Goal: Find specific page/section: Find specific page/section

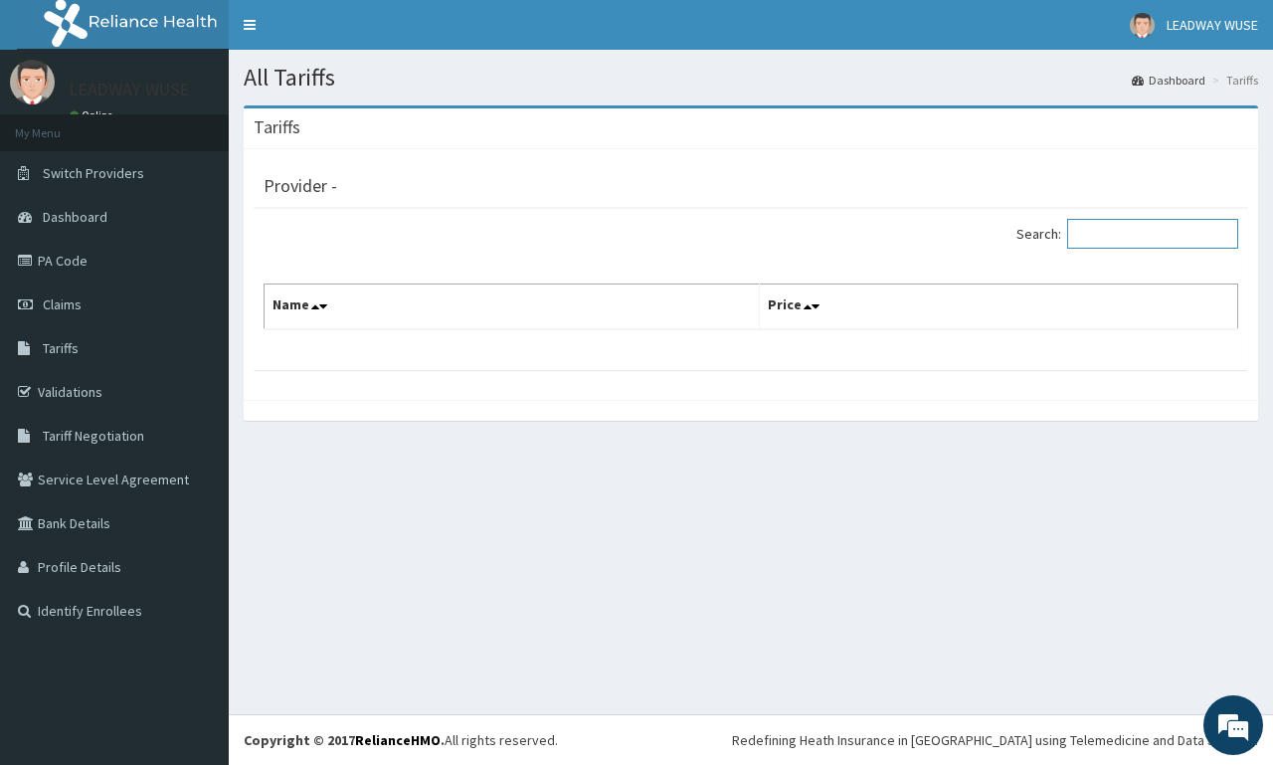
click at [1085, 227] on input "Search:" at bounding box center [1152, 234] width 171 height 30
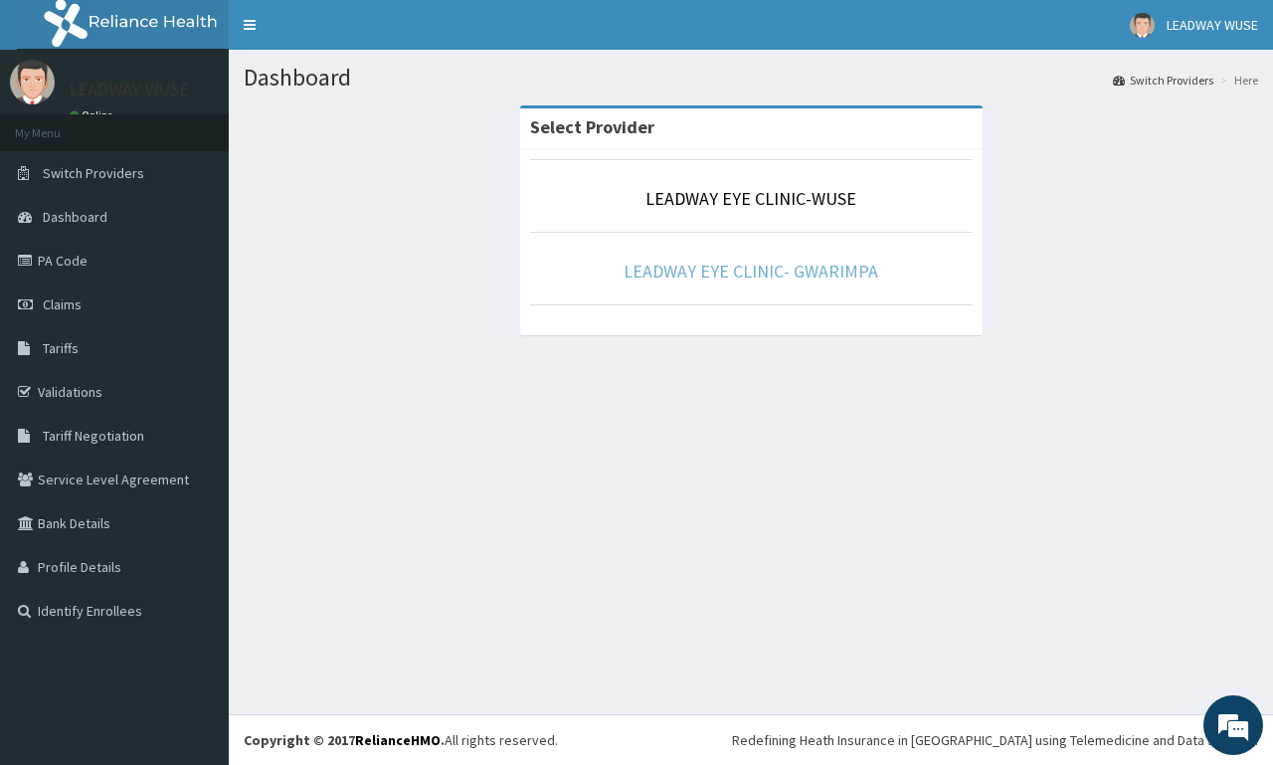
click at [652, 264] on link "LEADWAY EYE CLINIC- GWARIMPA" at bounding box center [750, 270] width 255 height 23
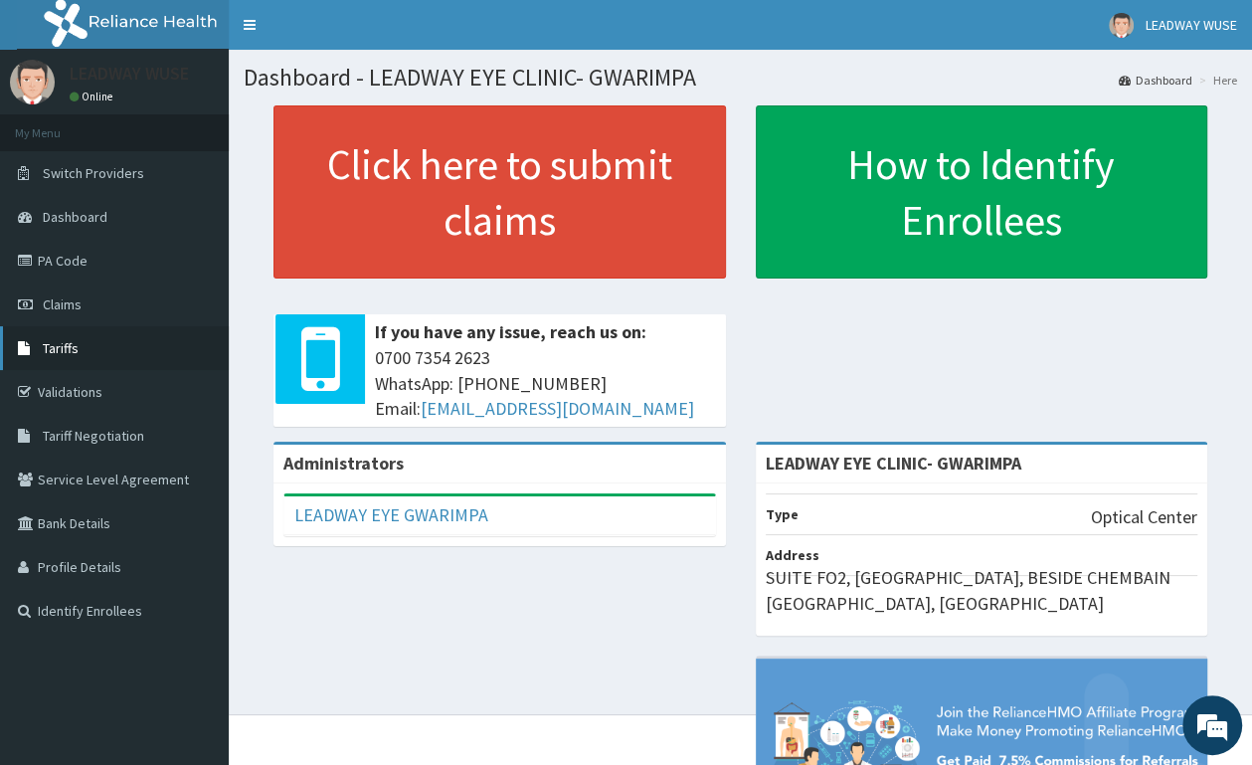
click at [75, 337] on link "Tariffs" at bounding box center [114, 348] width 229 height 44
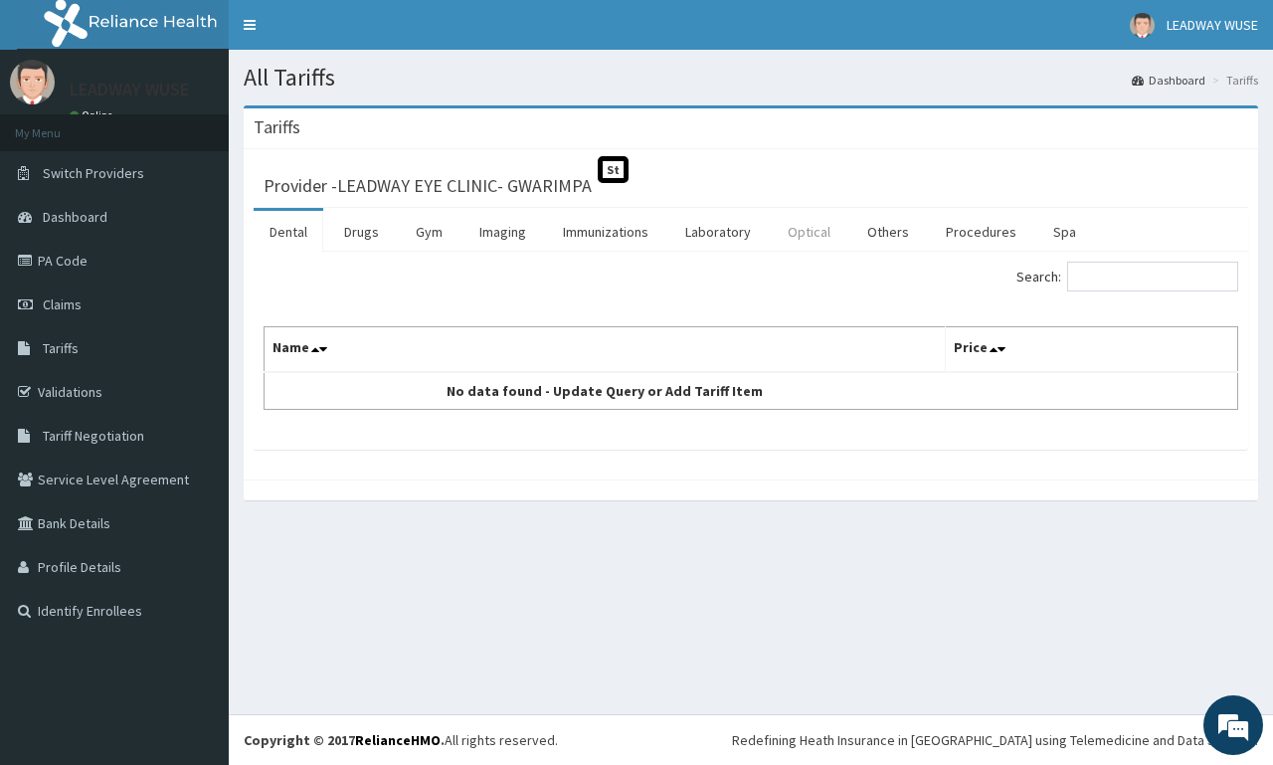
click at [826, 229] on link "Optical" at bounding box center [808, 232] width 75 height 42
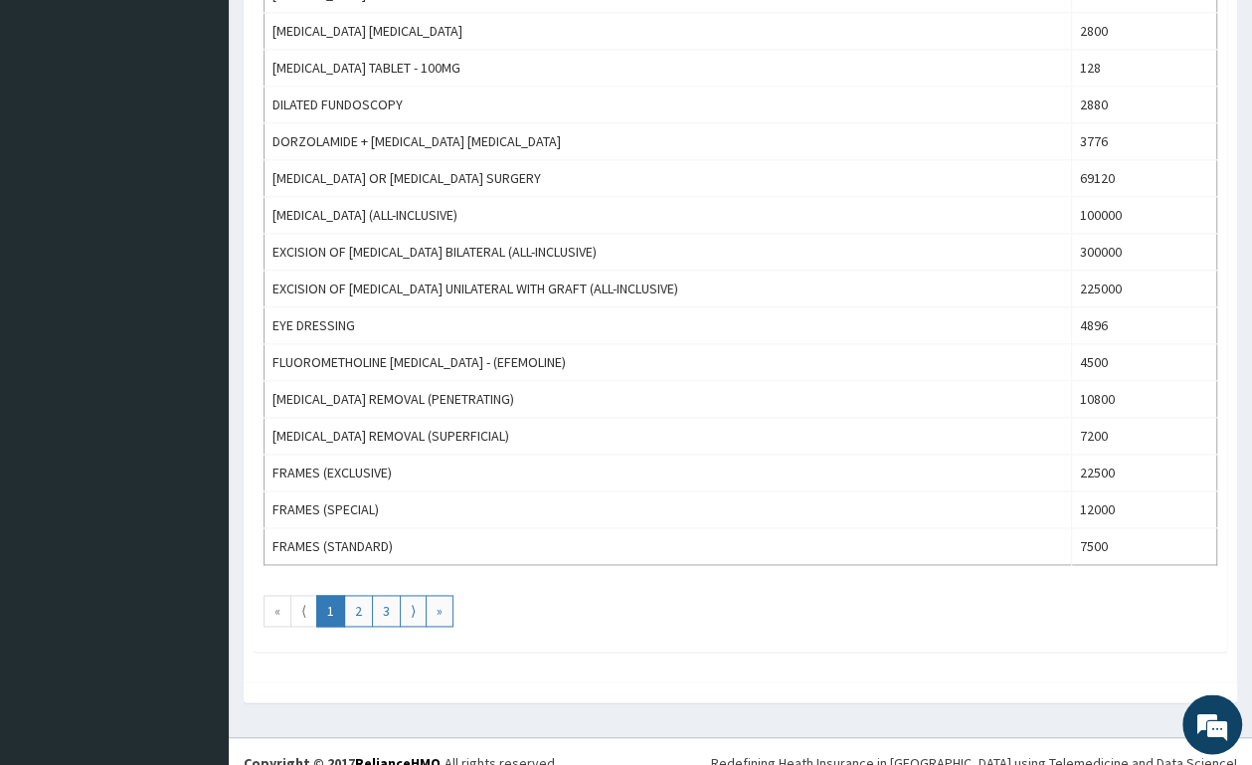
scroll to position [1685, 0]
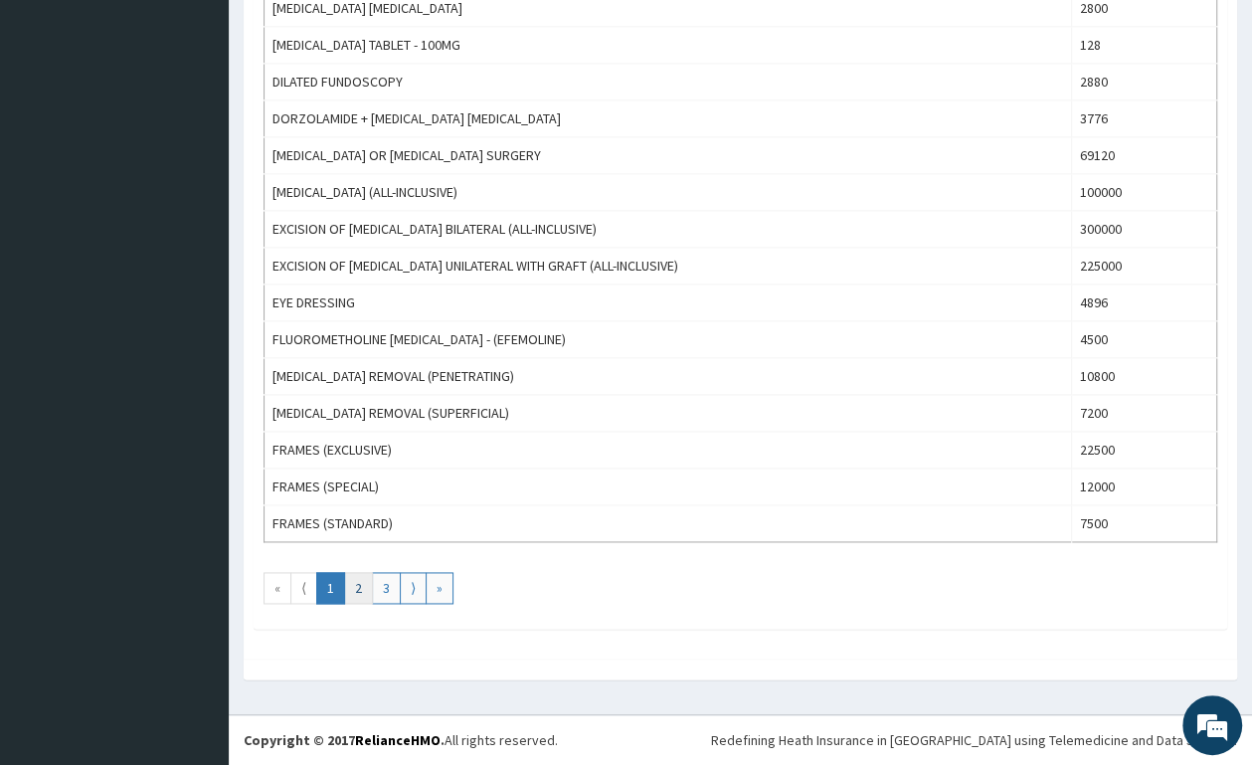
click at [358, 586] on link "2" at bounding box center [358, 588] width 29 height 32
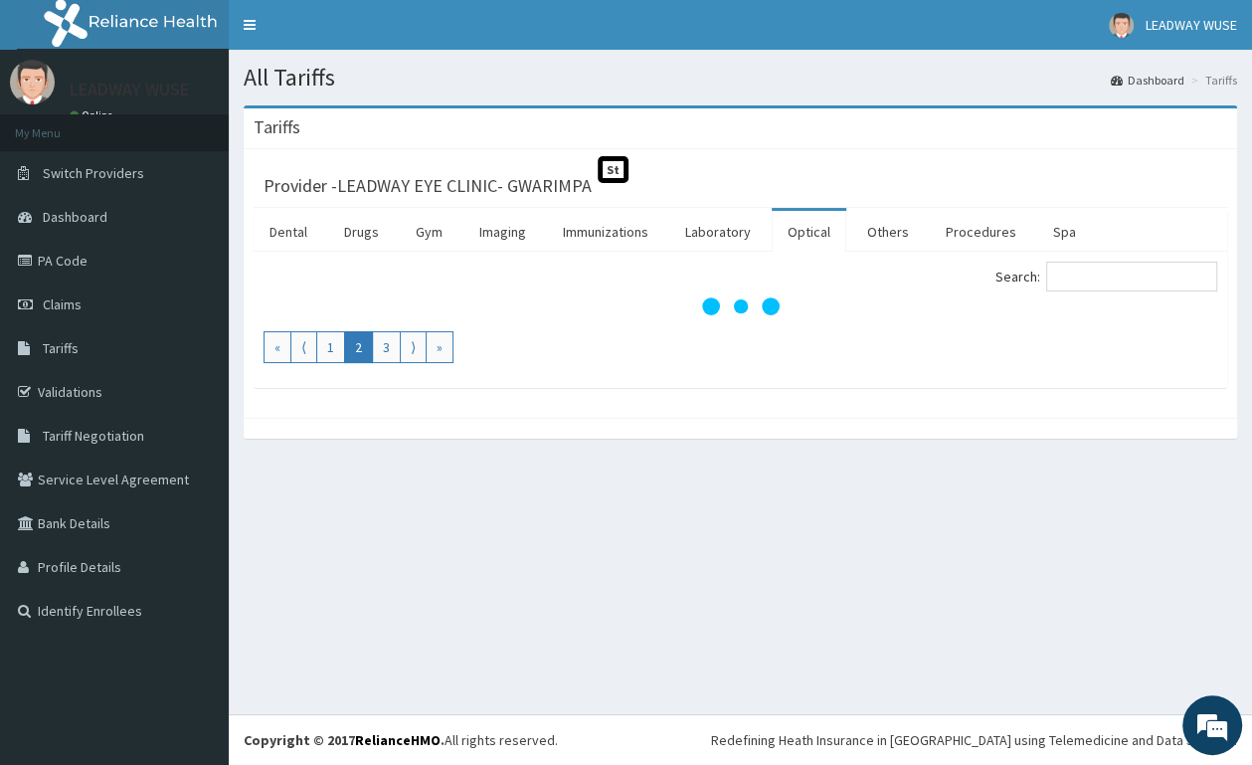
scroll to position [0, 0]
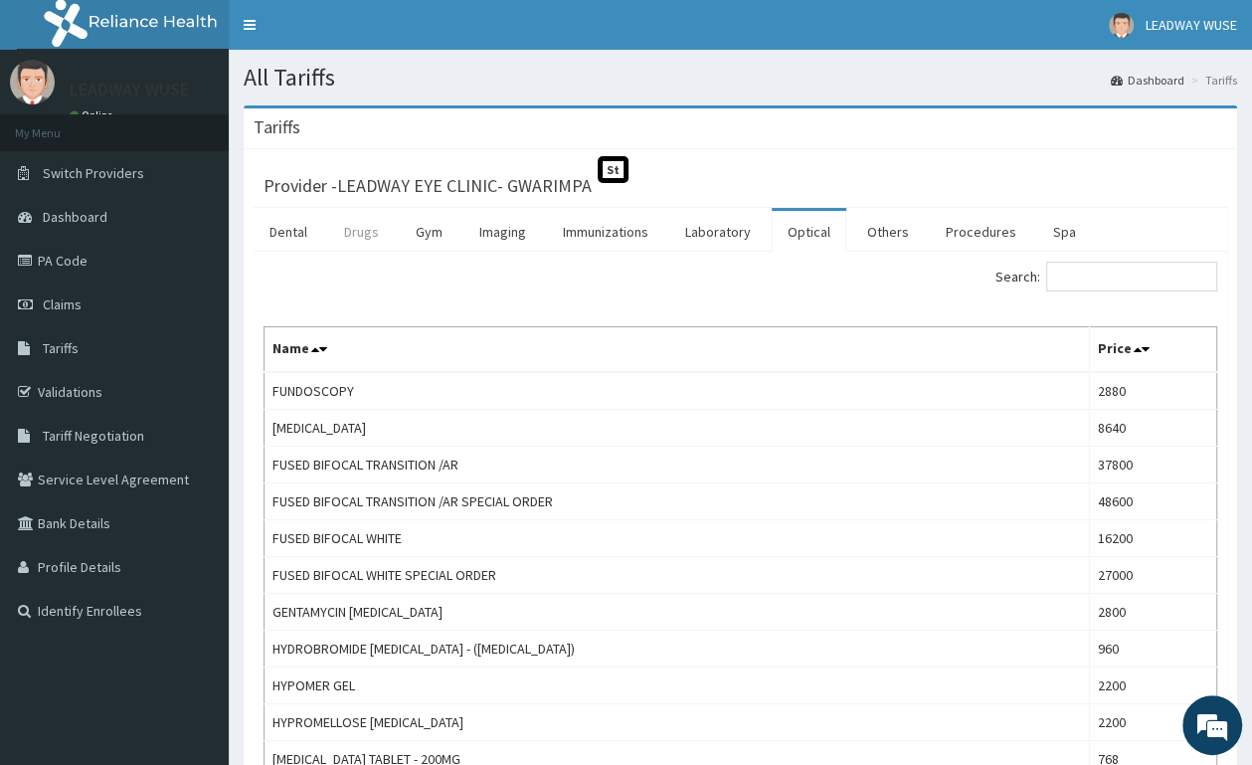
click at [359, 235] on link "Drugs" at bounding box center [361, 232] width 67 height 42
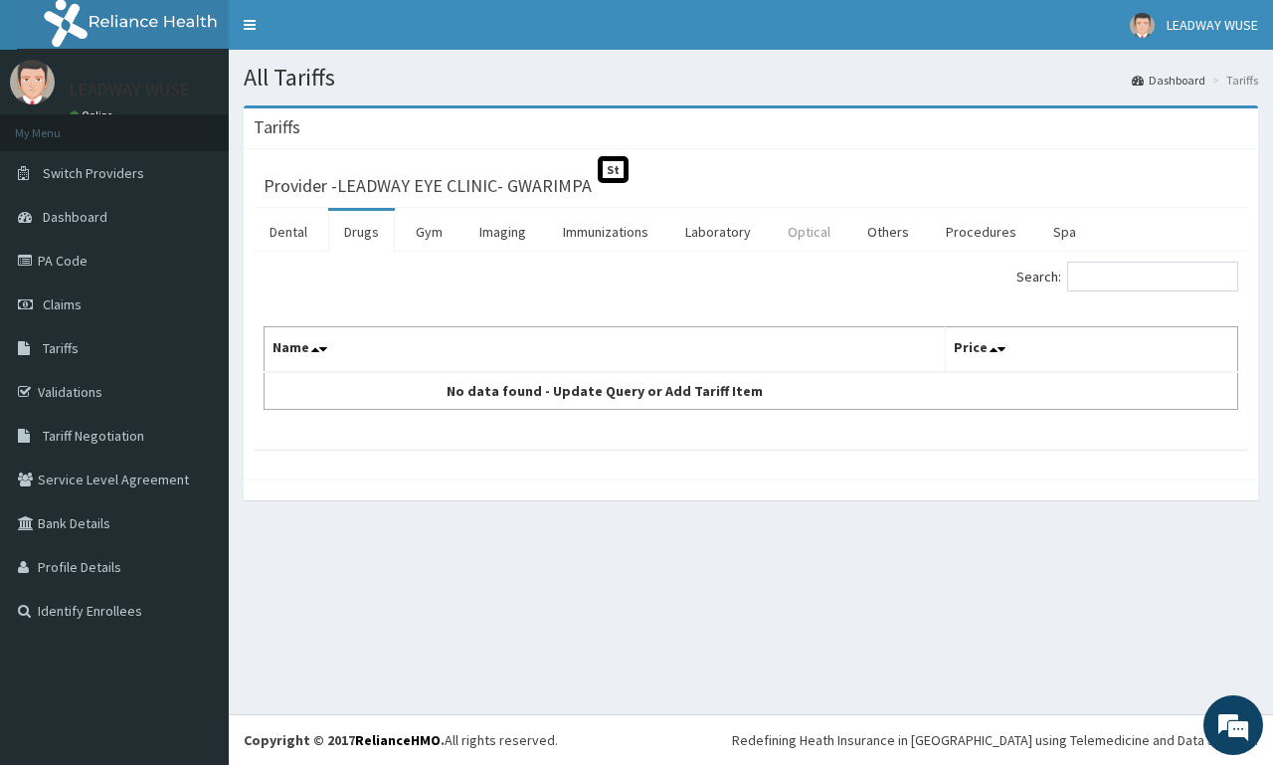
click at [806, 250] on link "Optical" at bounding box center [808, 232] width 75 height 42
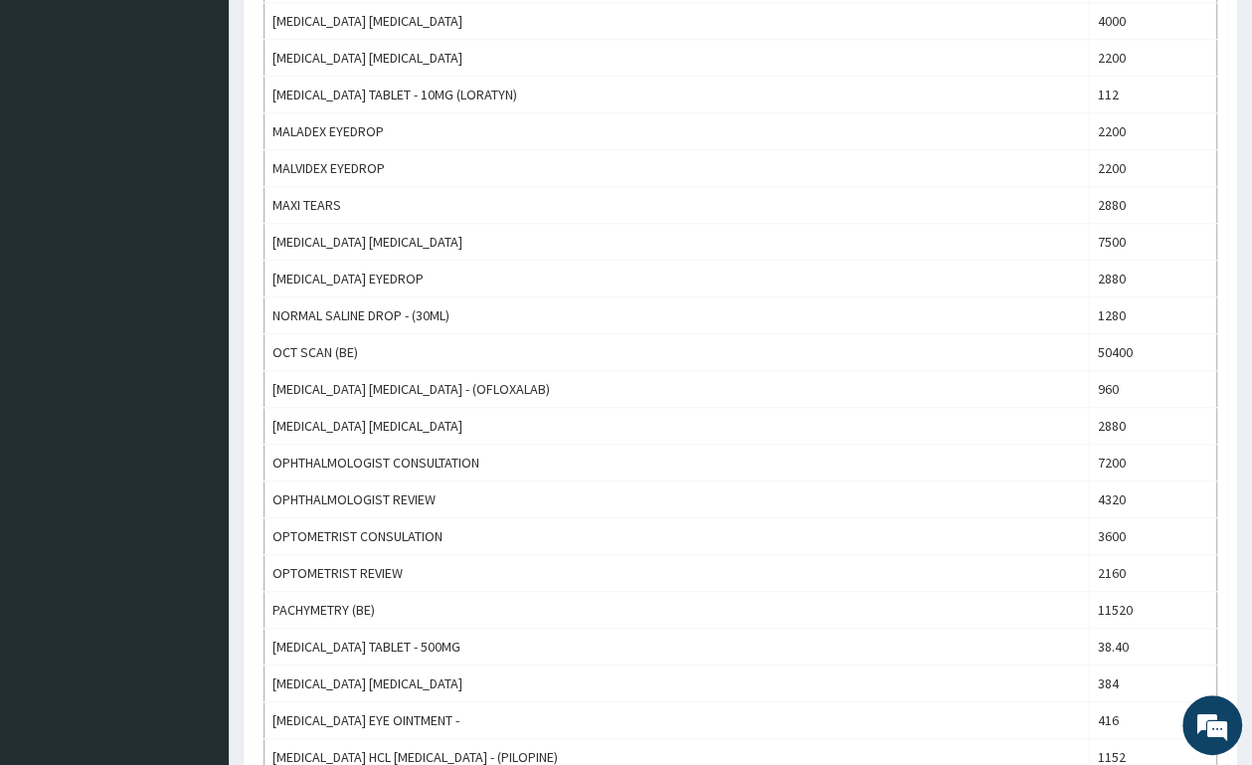
scroll to position [1685, 0]
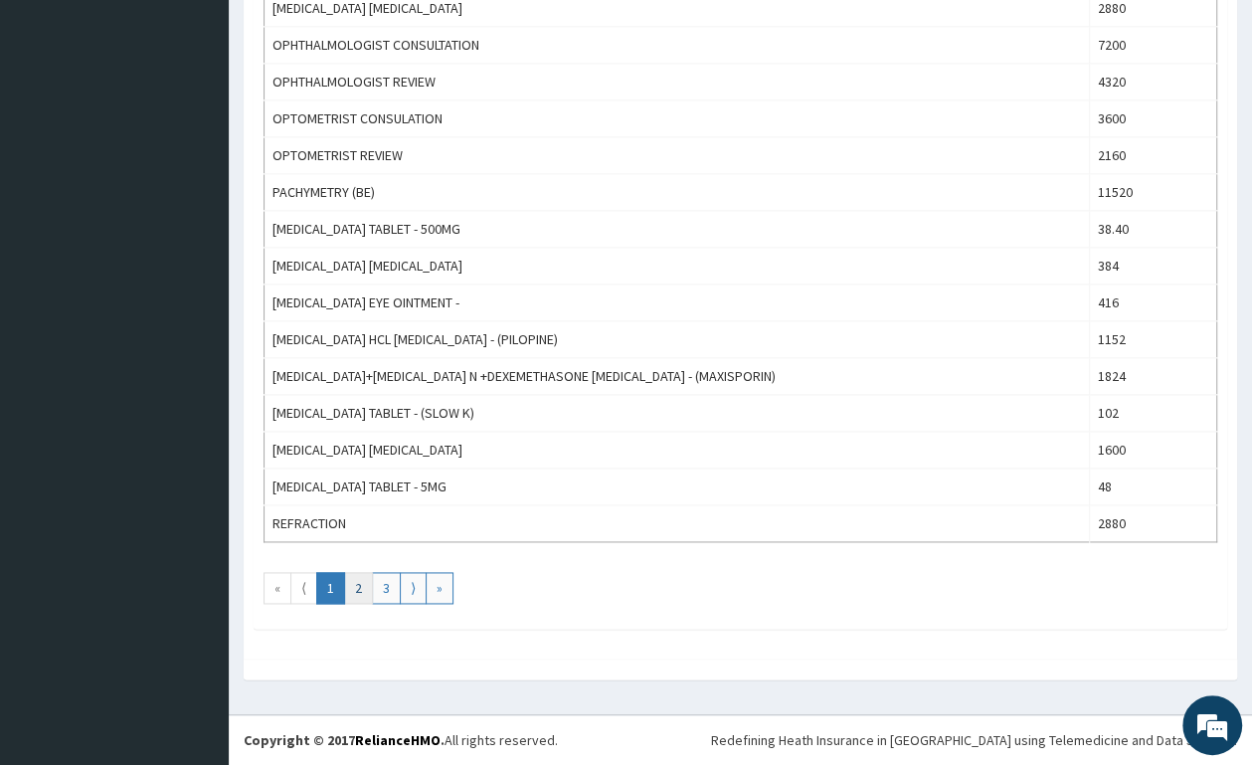
click at [359, 588] on link "2" at bounding box center [358, 588] width 29 height 32
click at [389, 582] on link "3" at bounding box center [386, 588] width 29 height 32
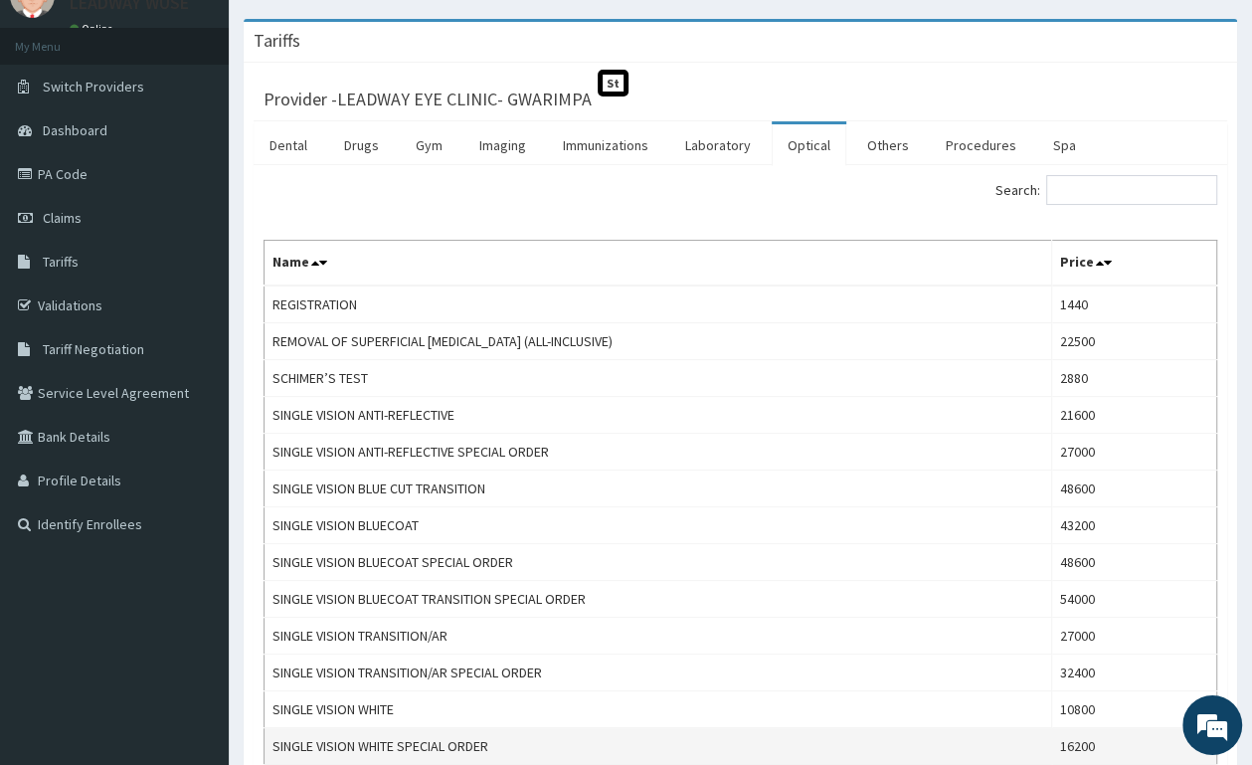
scroll to position [0, 0]
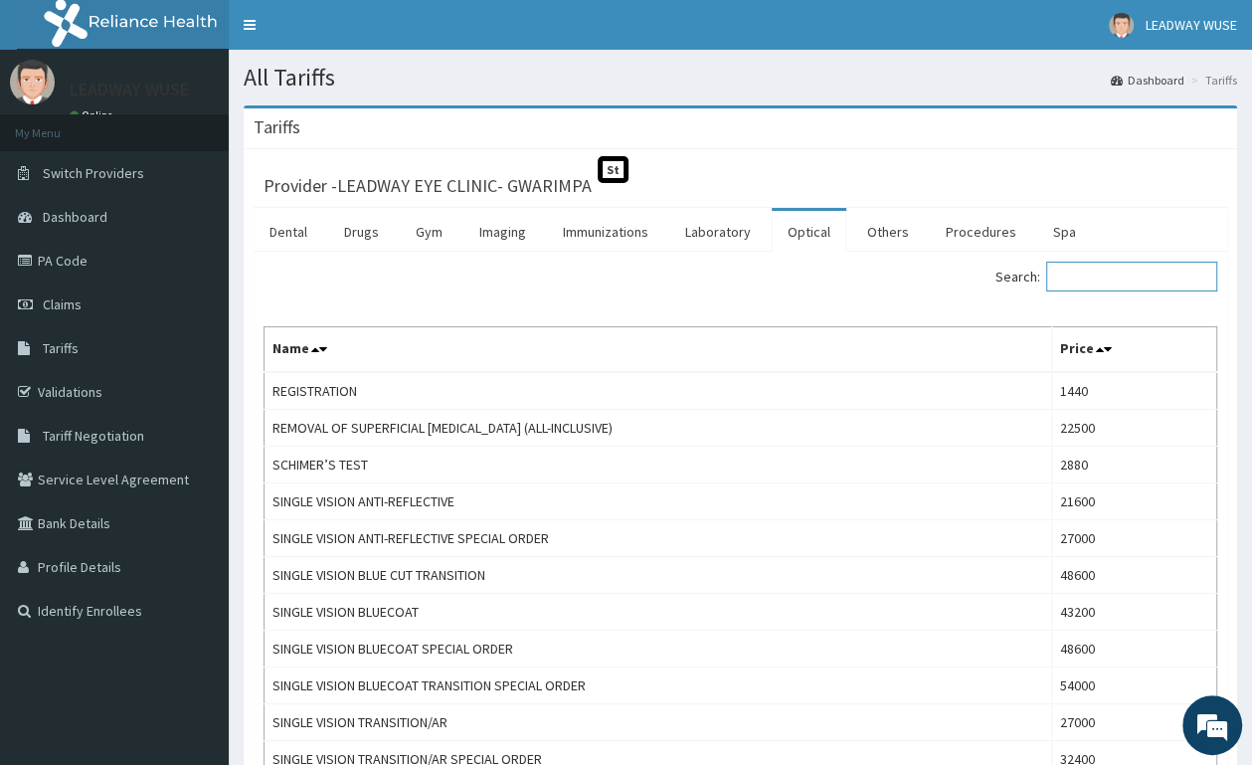
click at [1196, 268] on input "Search:" at bounding box center [1131, 276] width 171 height 30
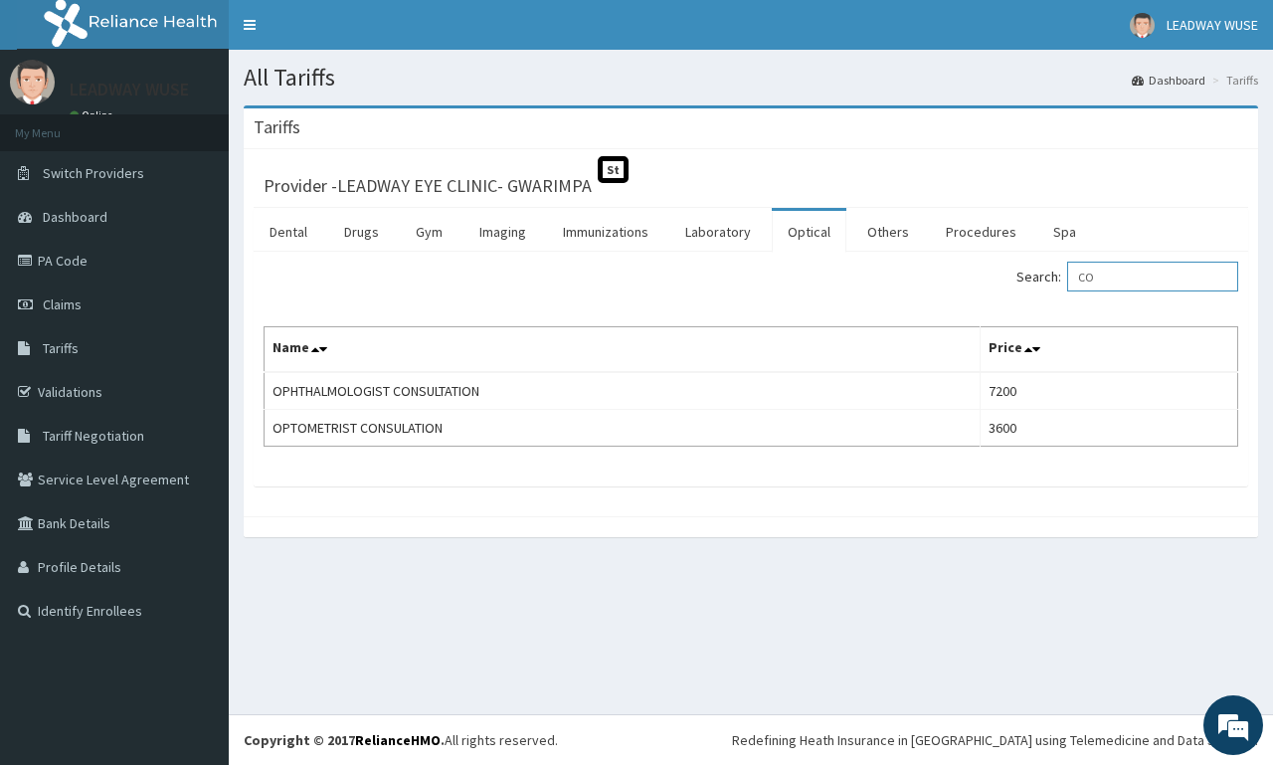
type input "C"
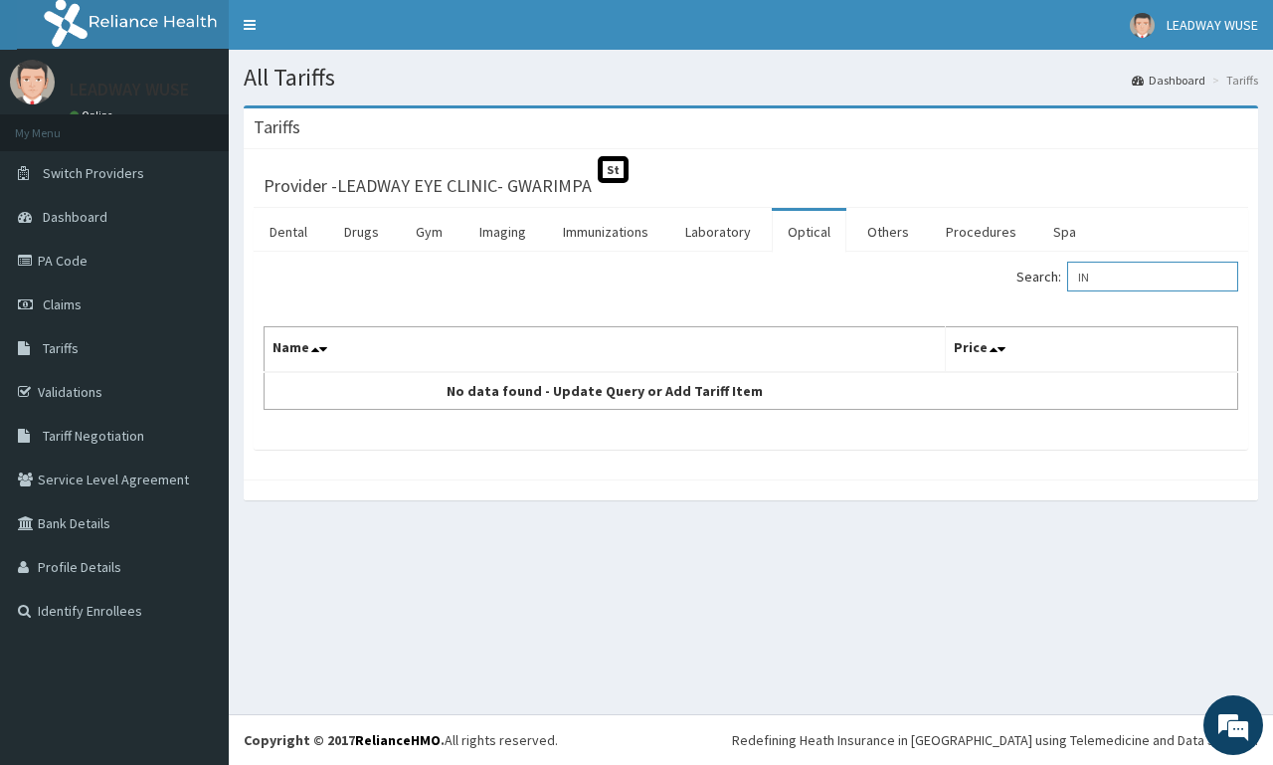
type input "I"
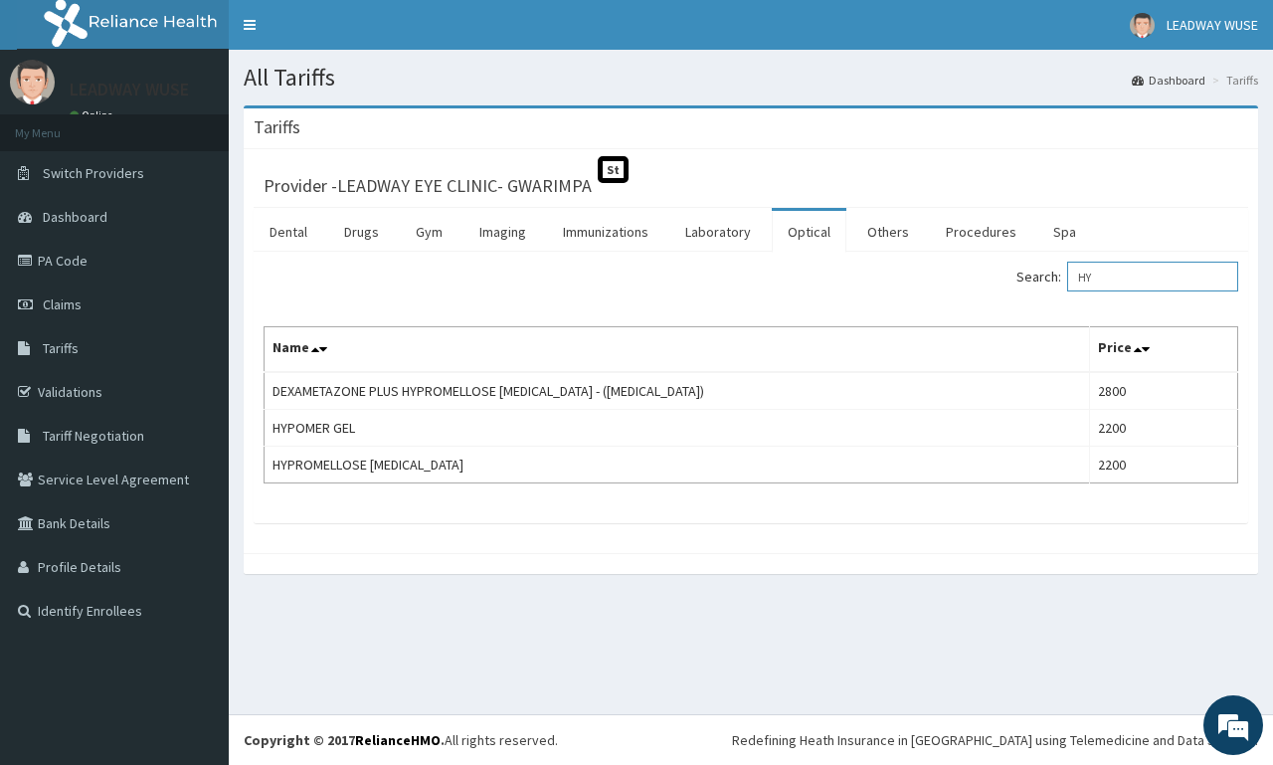
type input "H"
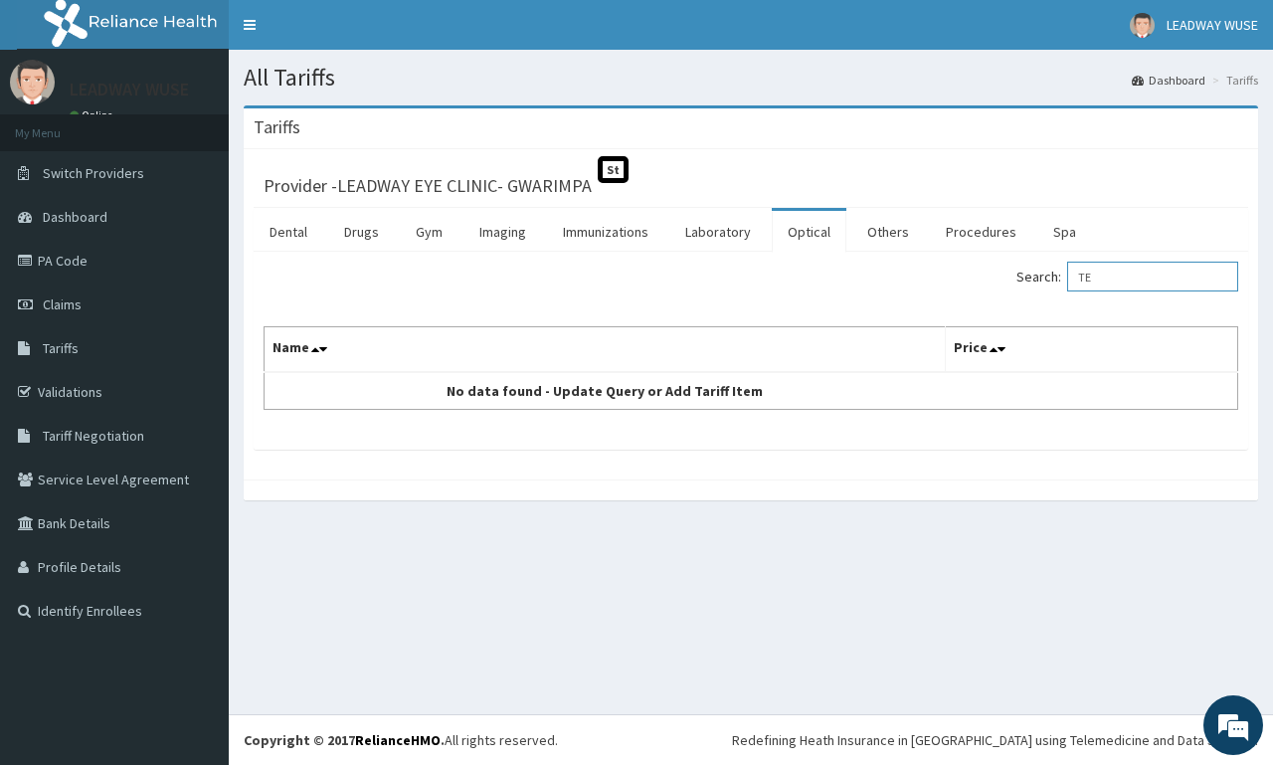
type input "T"
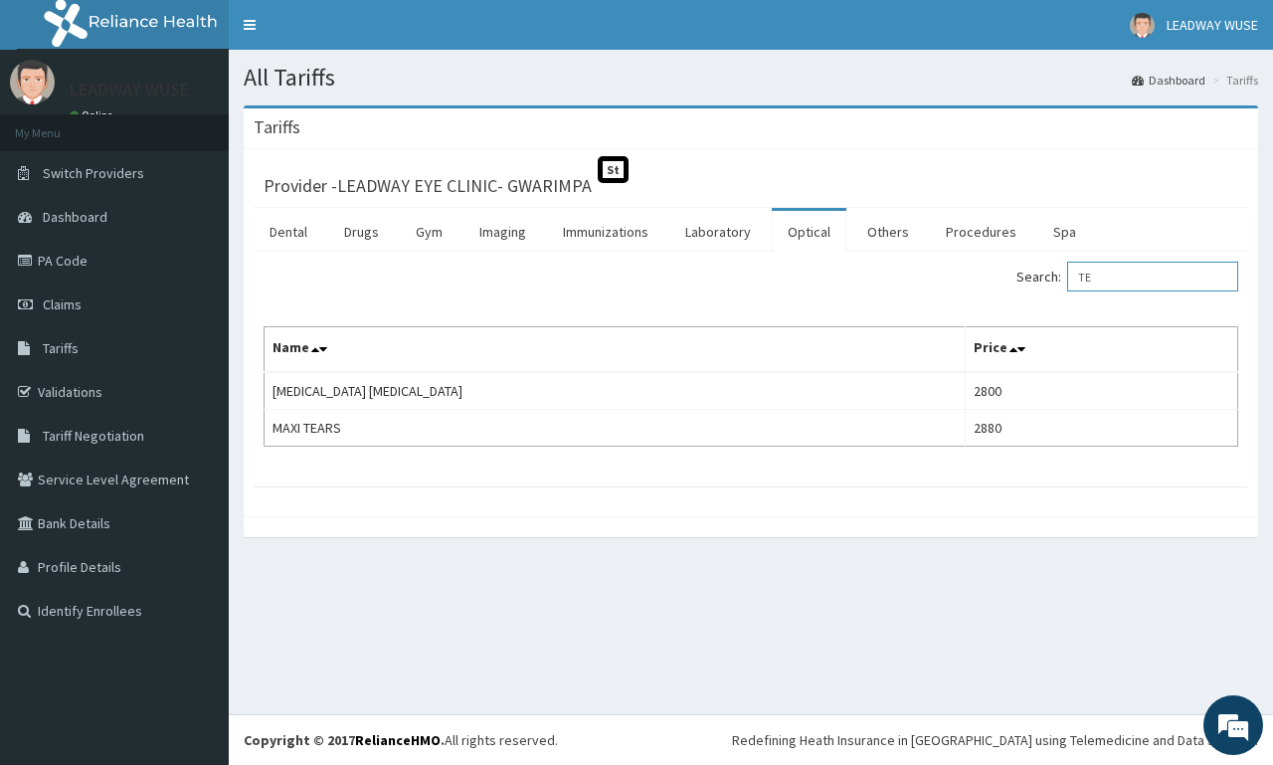
type input "T"
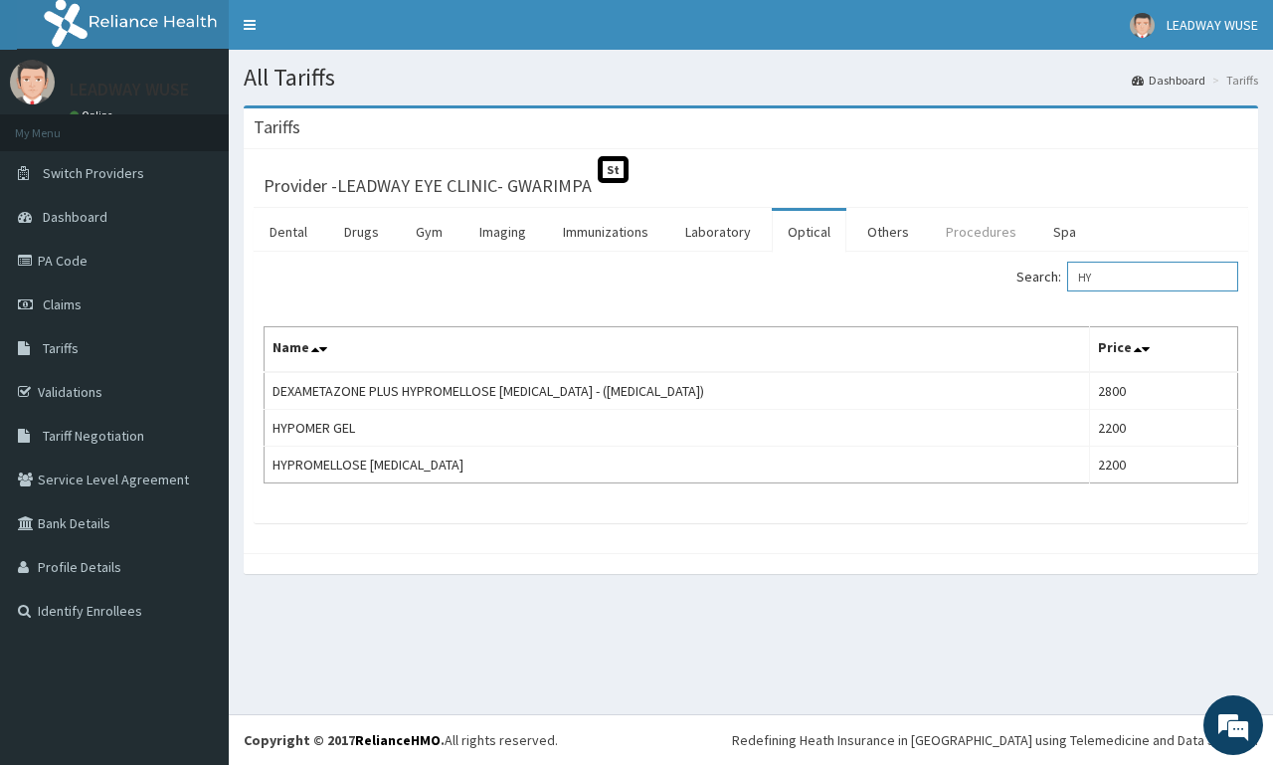
type input "H"
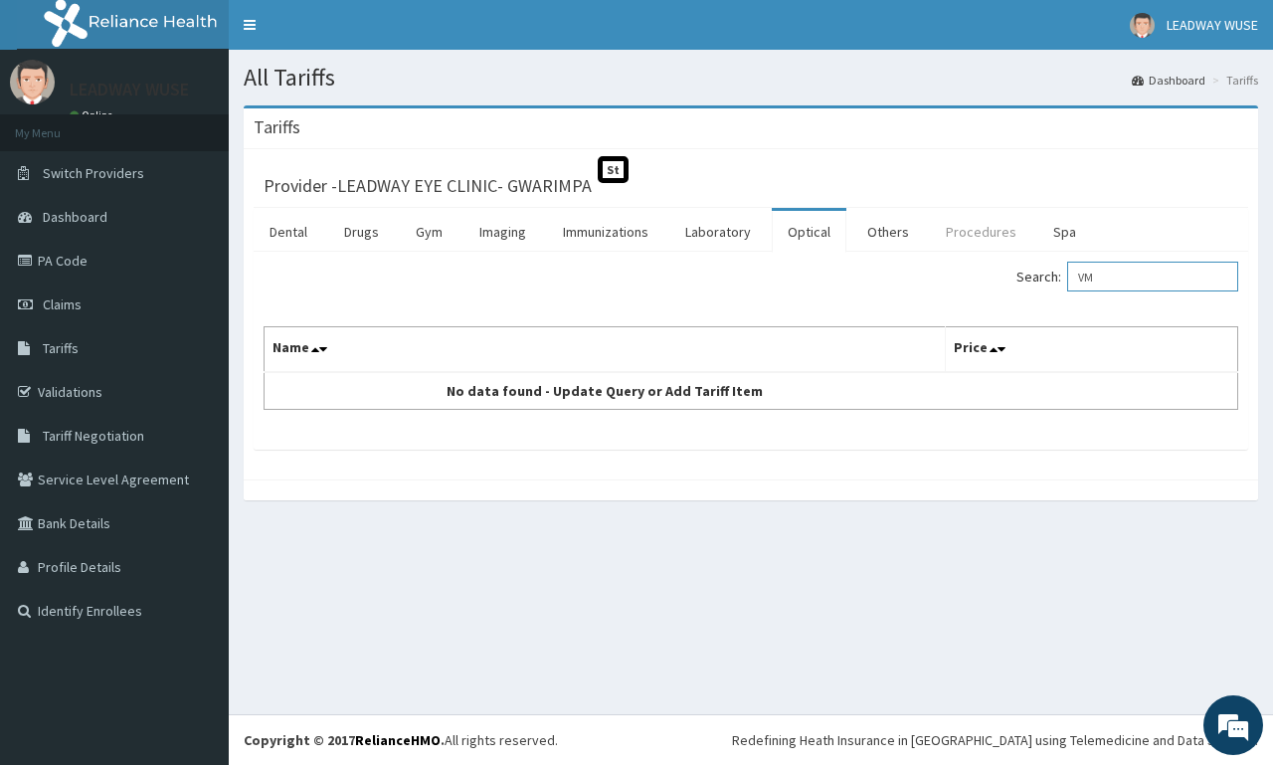
type input "V"
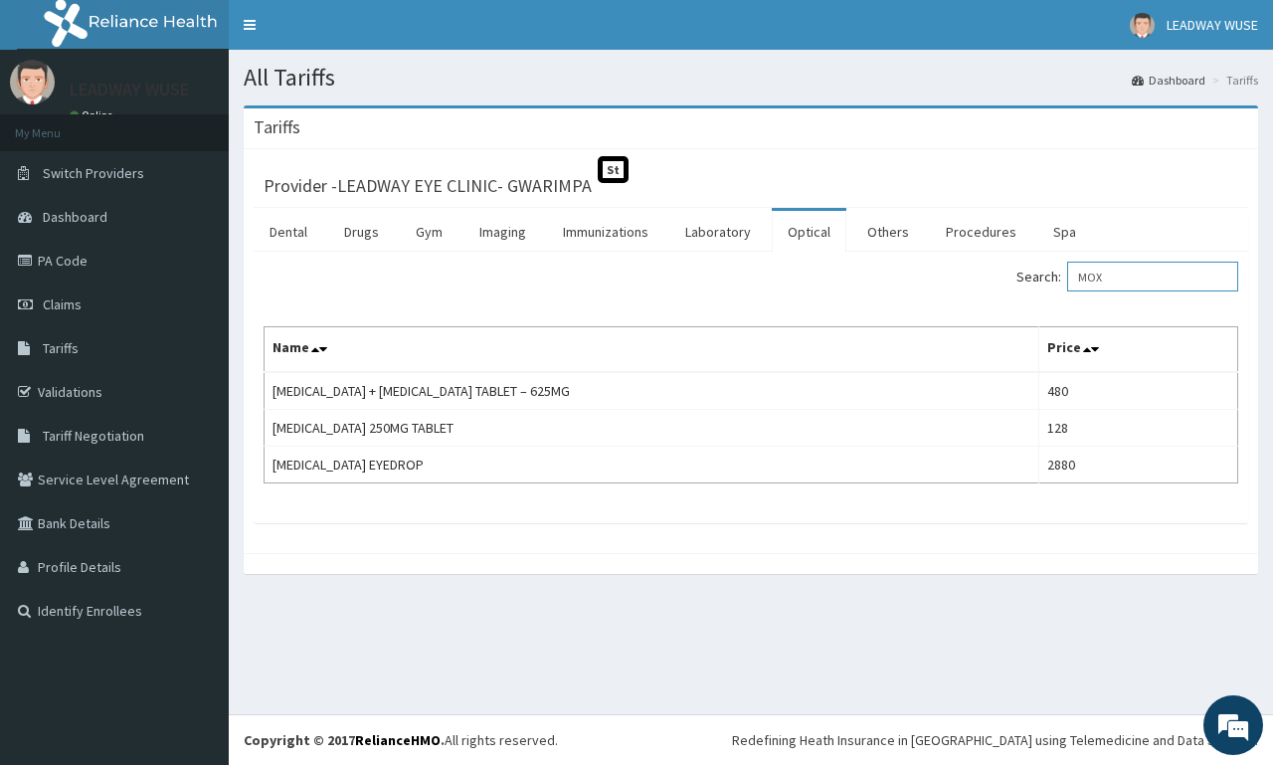
click at [1116, 281] on input "MOX" at bounding box center [1152, 276] width 171 height 30
type input "M"
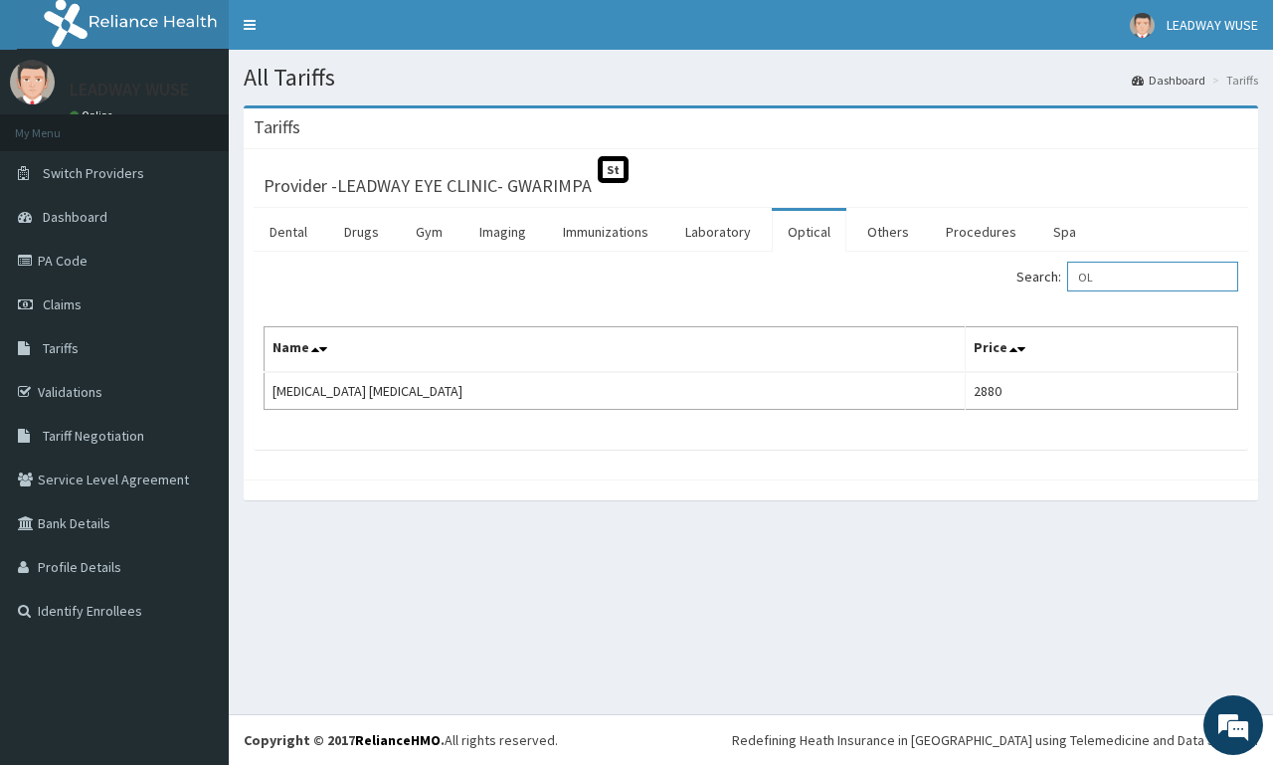
type input "O"
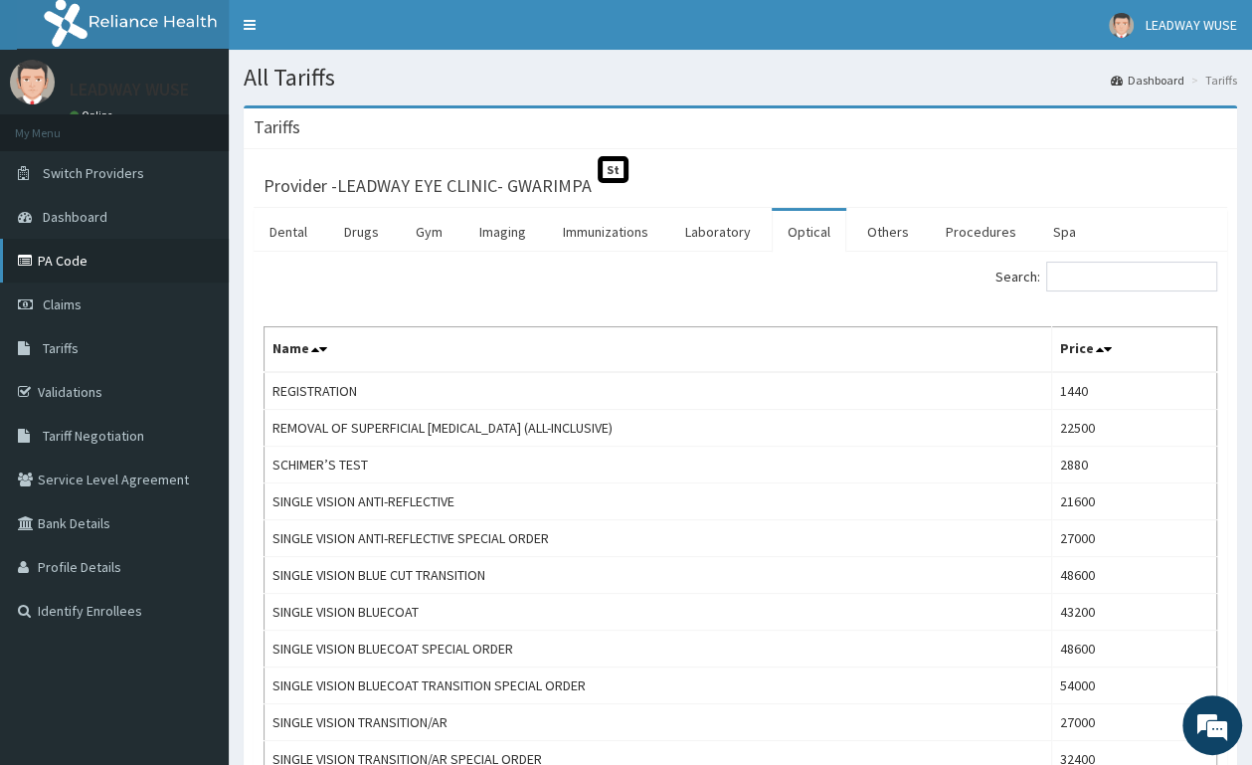
click at [54, 247] on link "PA Code" at bounding box center [114, 261] width 229 height 44
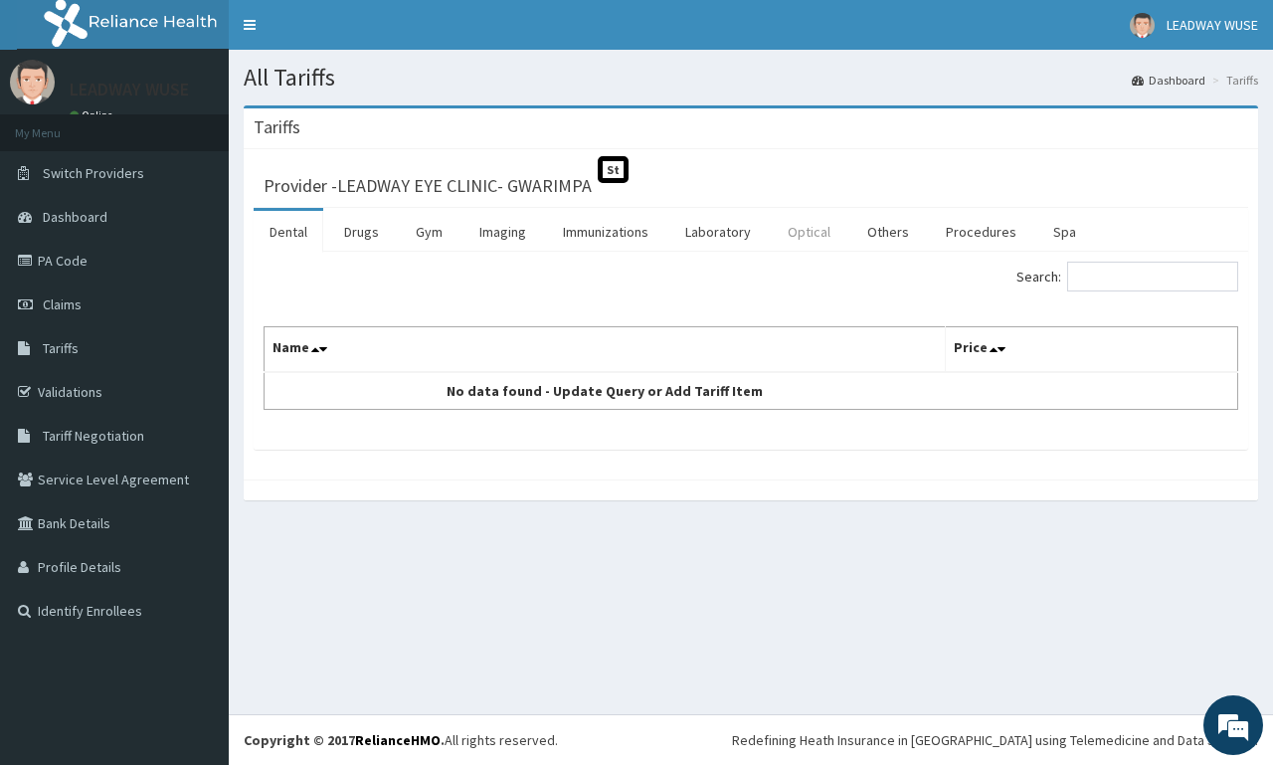
click at [800, 220] on link "Optical" at bounding box center [808, 232] width 75 height 42
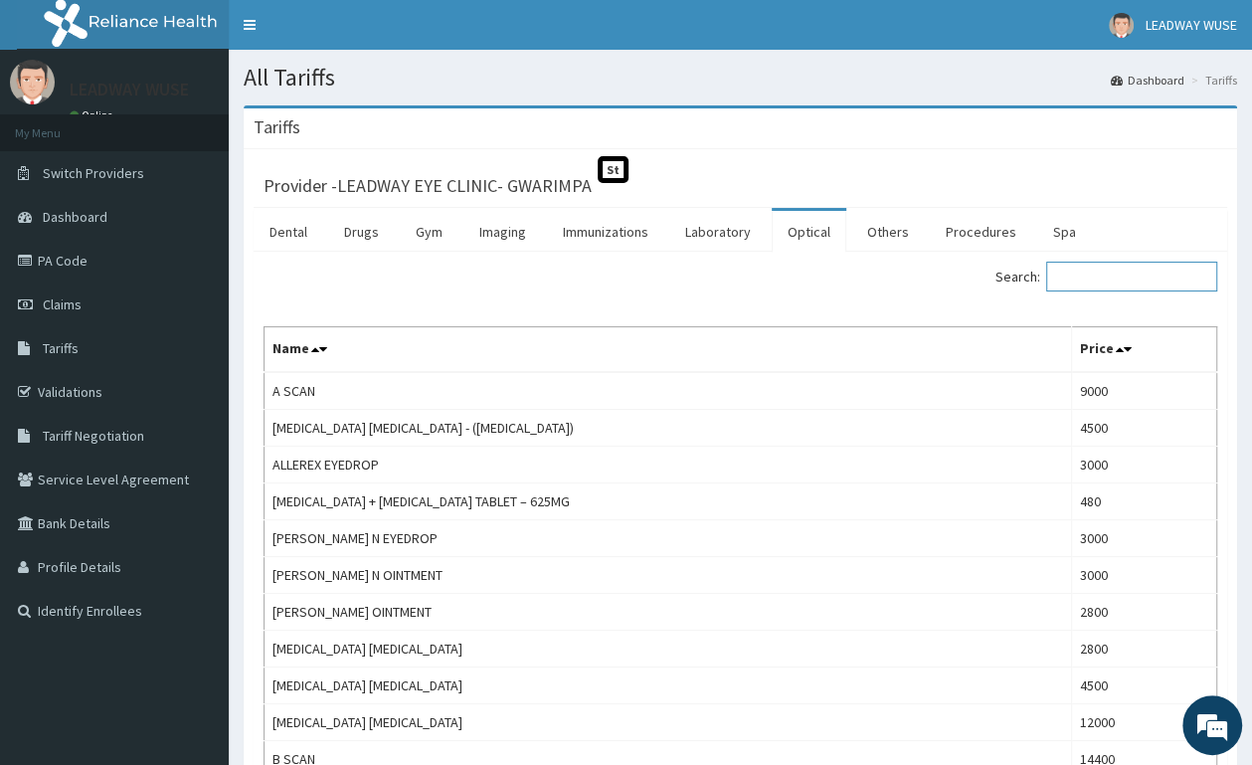
click at [1112, 271] on input "Search:" at bounding box center [1131, 276] width 171 height 30
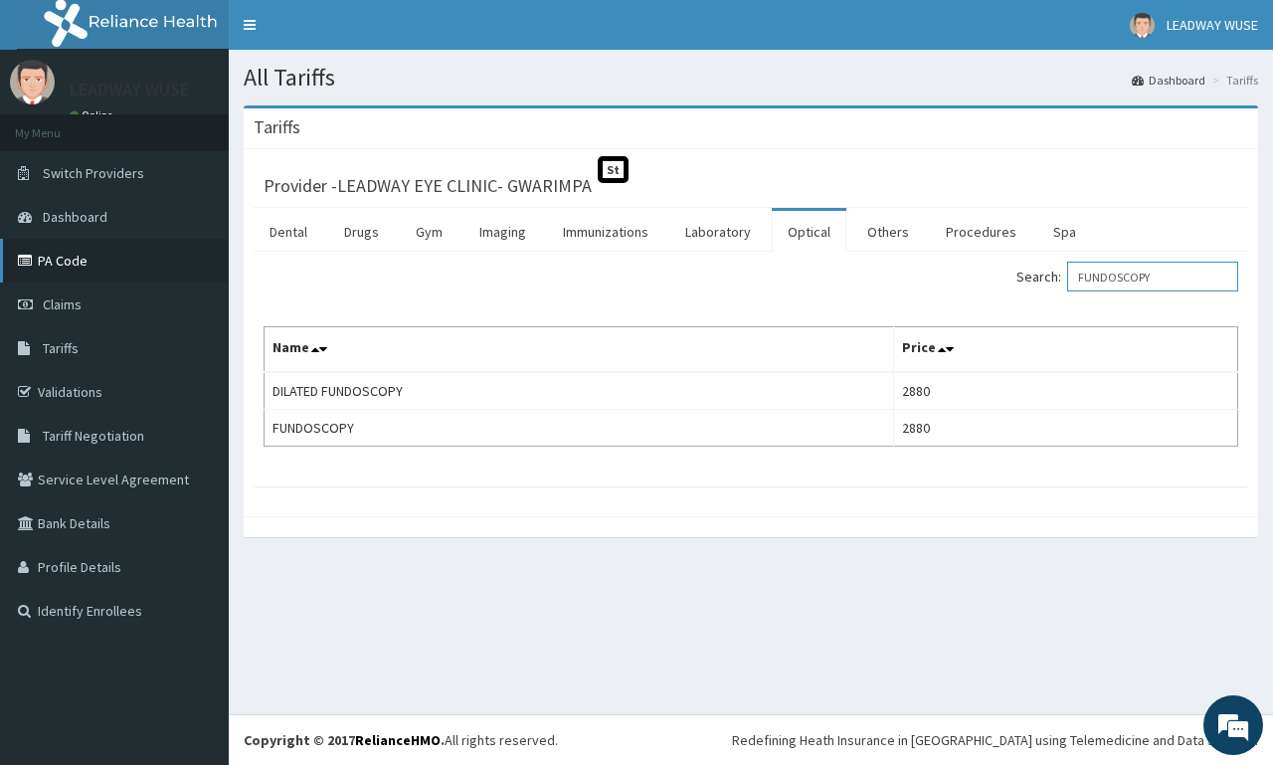
type input "FUNDOSCOPY"
click at [78, 261] on link "PA Code" at bounding box center [114, 261] width 229 height 44
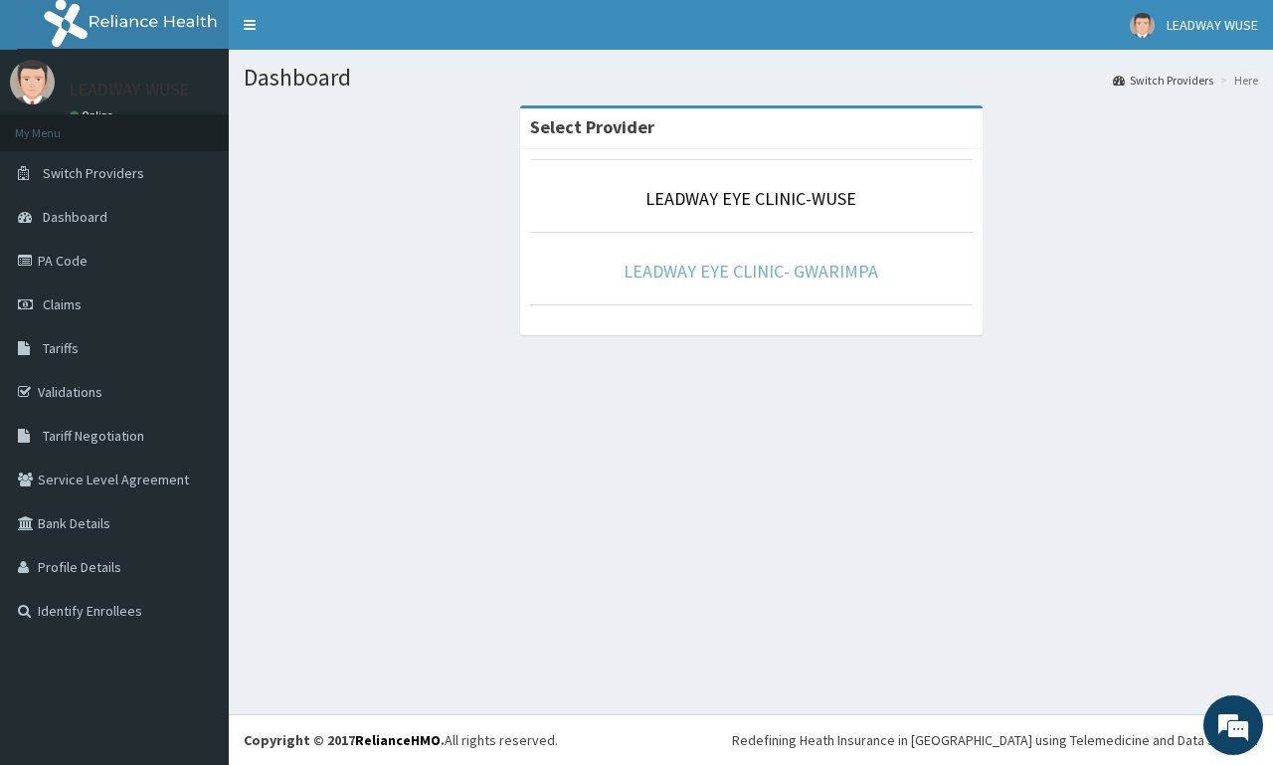
click at [691, 264] on link "LEADWAY EYE CLINIC- GWARIMPA" at bounding box center [750, 270] width 255 height 23
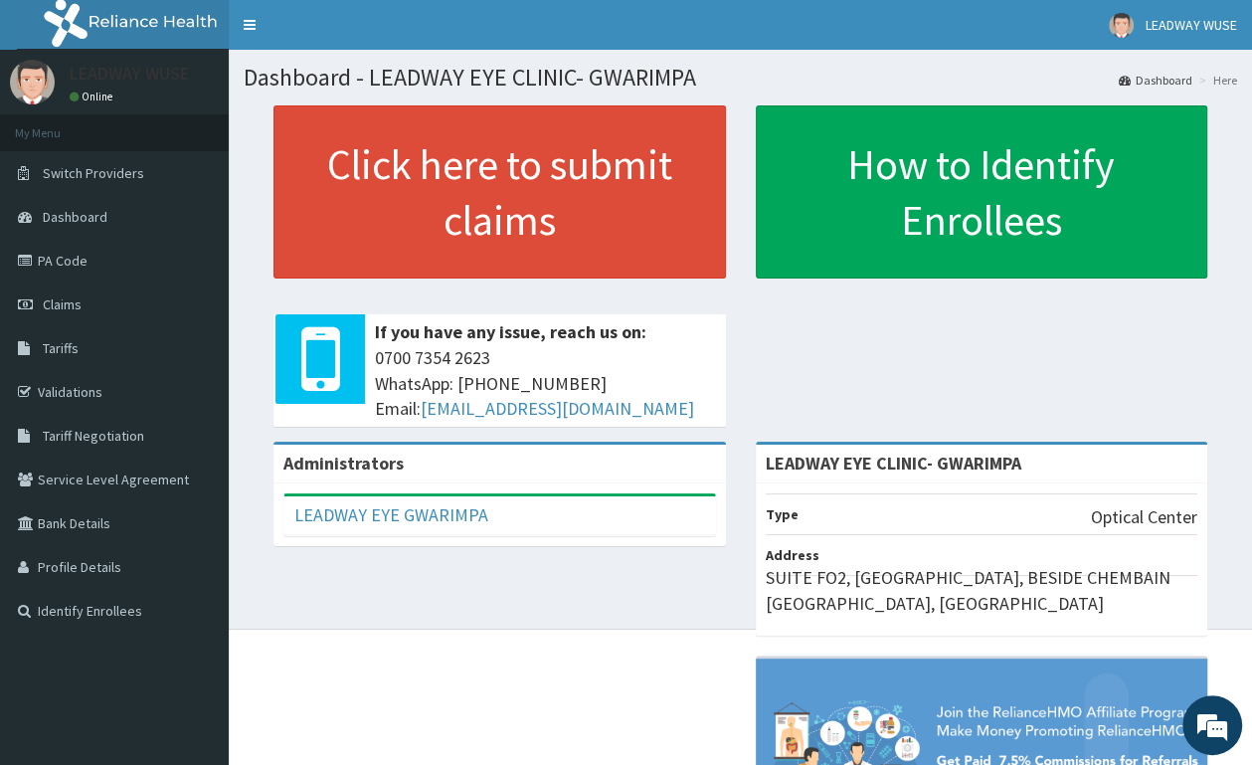
click at [71, 258] on link "PA Code" at bounding box center [114, 261] width 229 height 44
